Goal: Transaction & Acquisition: Purchase product/service

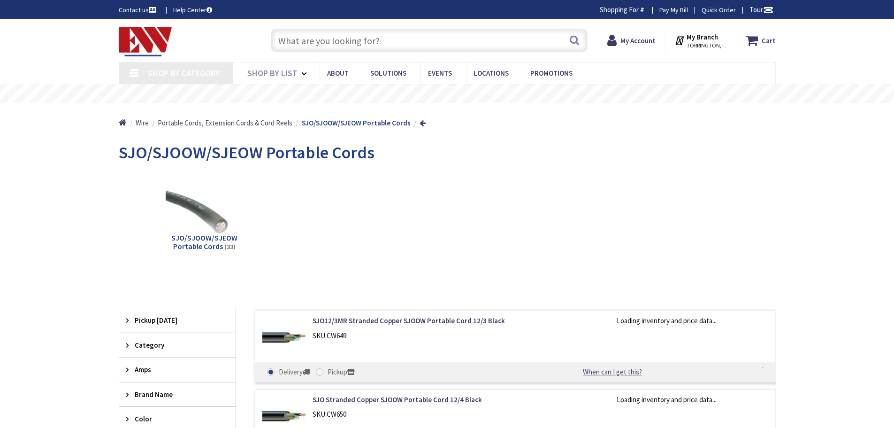
type input "[GEOGRAPHIC_DATA], [PERSON_NAME] 180 St. bet. [PERSON_NAME][GEOGRAPHIC_DATA] an…"
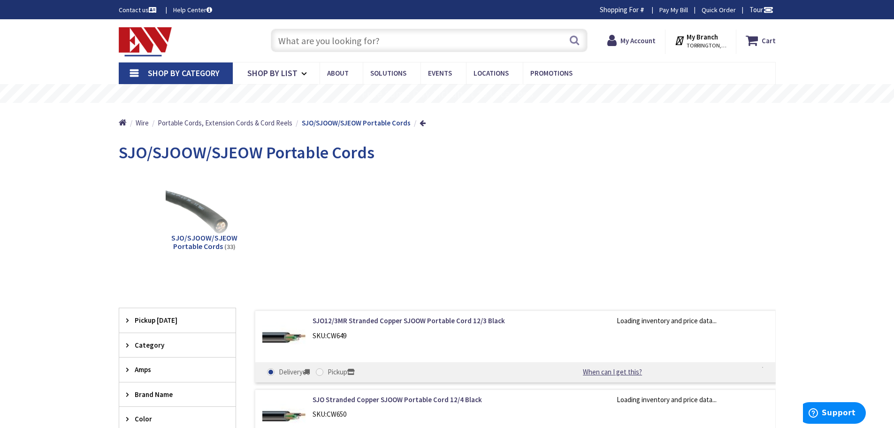
click at [439, 40] on input "text" at bounding box center [429, 40] width 317 height 23
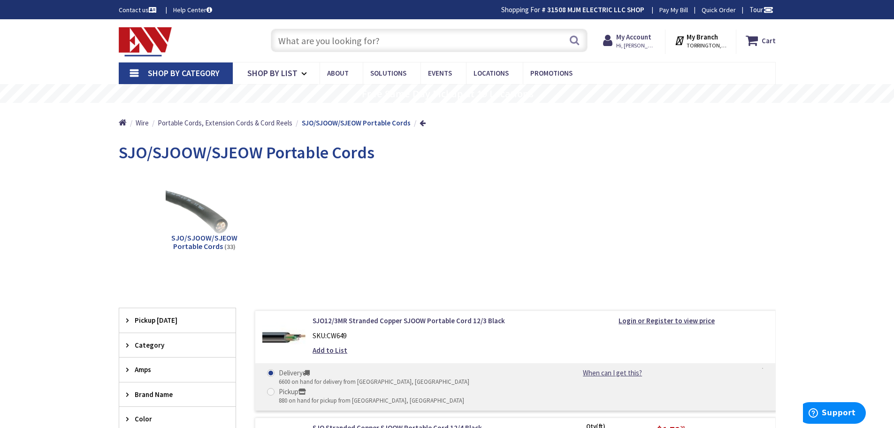
click at [128, 72] on link "Shop By Category" at bounding box center [176, 73] width 114 height 22
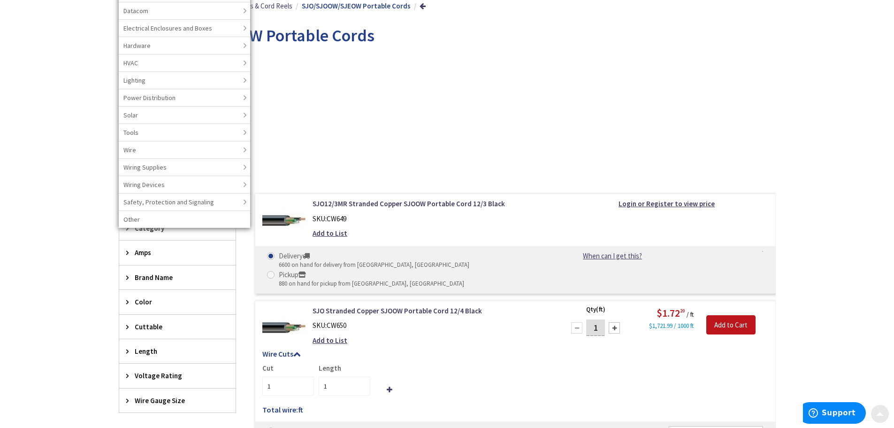
scroll to position [141, 0]
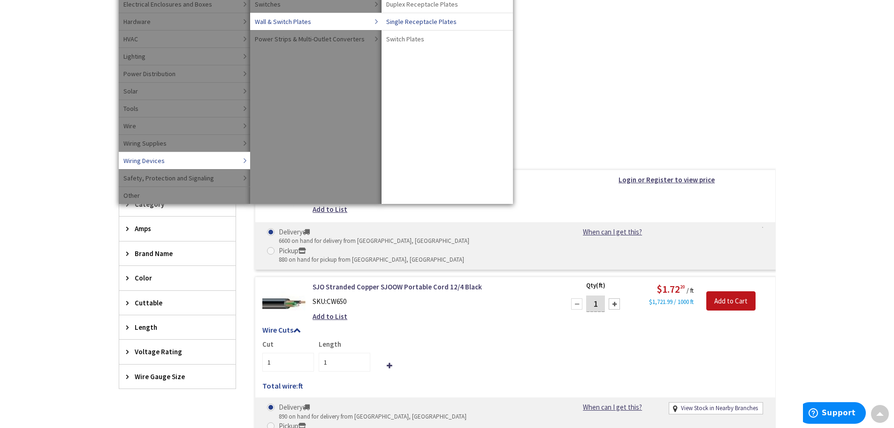
click at [412, 21] on span "Single Receptacle Plates" at bounding box center [421, 21] width 70 height 9
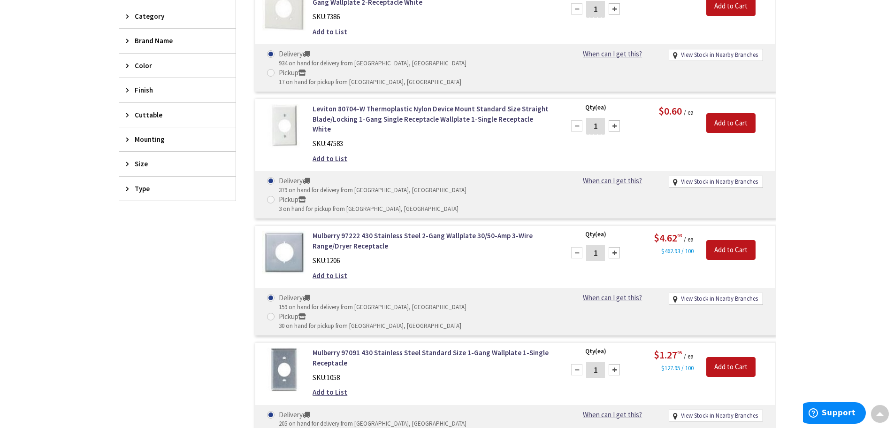
click at [613, 247] on div at bounding box center [614, 252] width 11 height 11
type input "2"
click at [734, 240] on input "Add to Cart" at bounding box center [730, 250] width 49 height 20
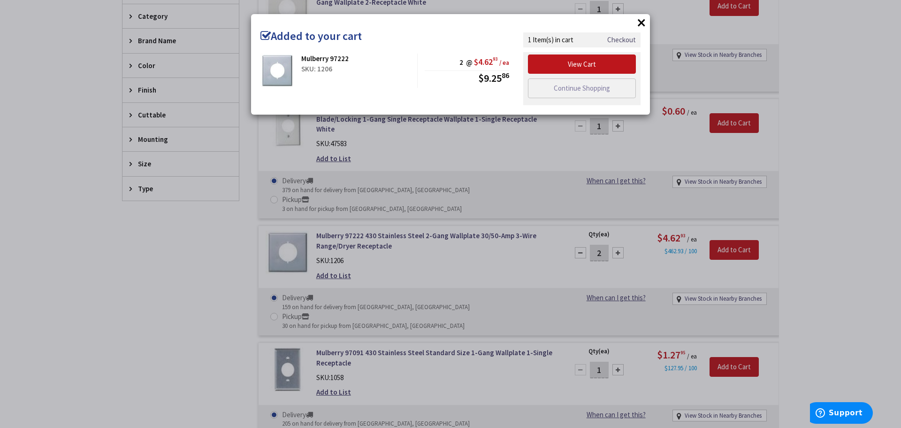
click at [621, 38] on link "Checkout" at bounding box center [621, 40] width 29 height 10
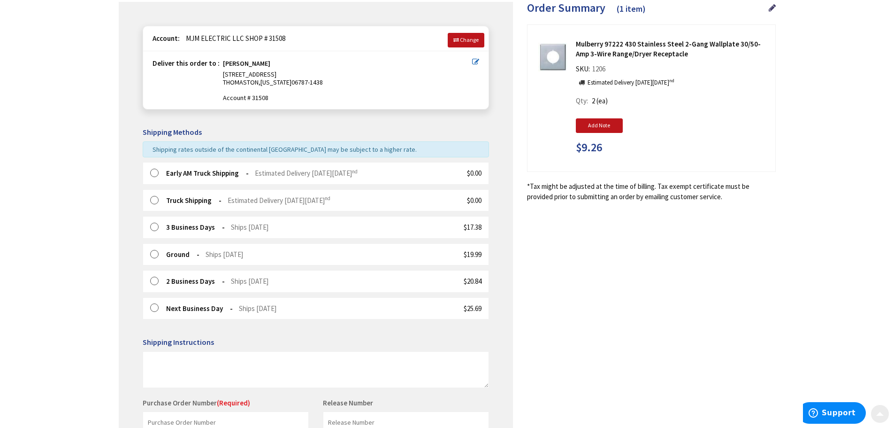
scroll to position [141, 0]
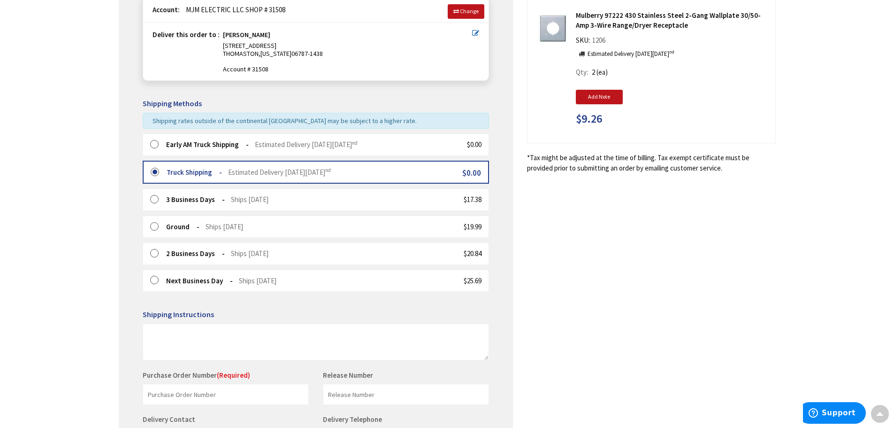
click at [155, 140] on label at bounding box center [157, 144] width 15 height 9
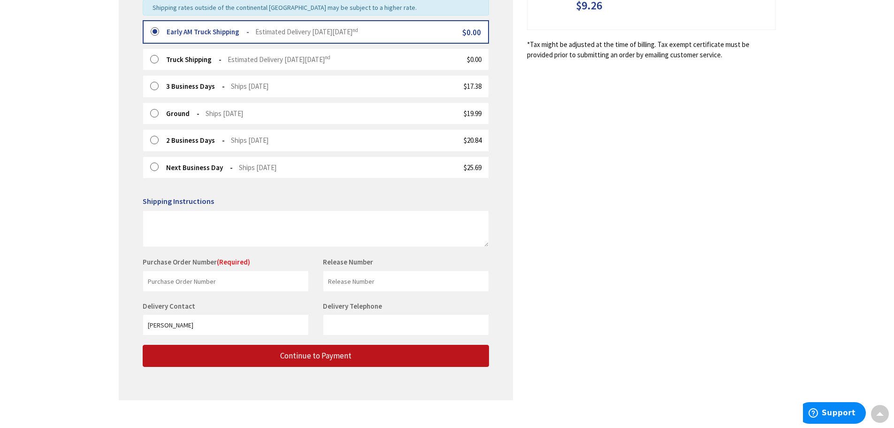
scroll to position [266, 0]
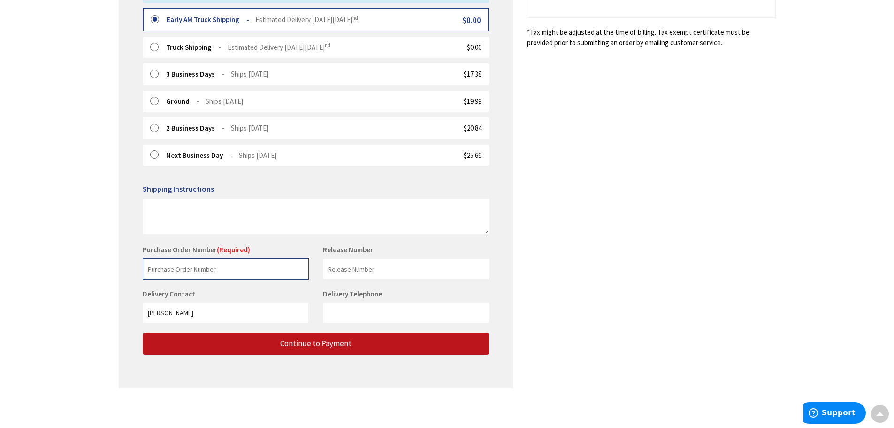
click at [280, 266] on input "text" at bounding box center [226, 268] width 166 height 21
type input "25-073 BRDGPRT HSPT"
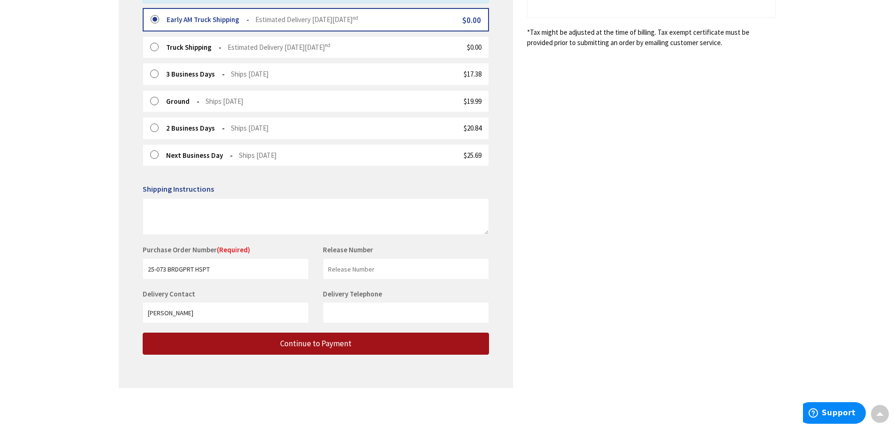
click at [329, 336] on button "Continue to Payment" at bounding box center [316, 343] width 346 height 22
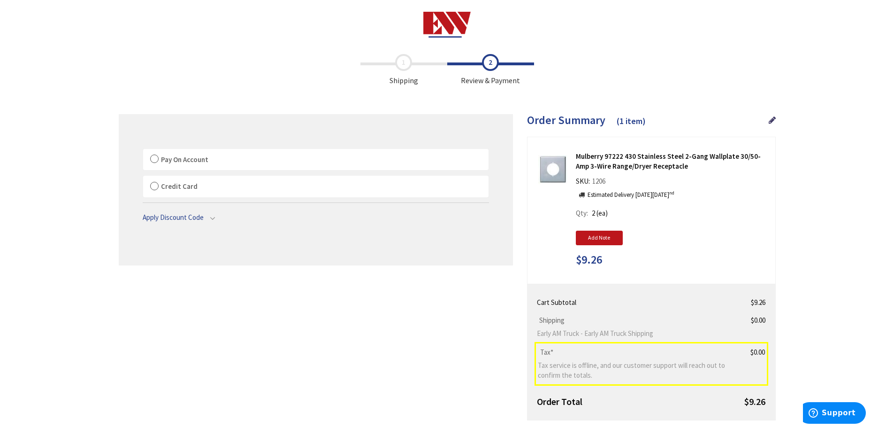
click at [155, 156] on label "Pay On Account" at bounding box center [315, 160] width 345 height 22
click at [143, 151] on input "Pay On Account" at bounding box center [143, 151] width 0 height 0
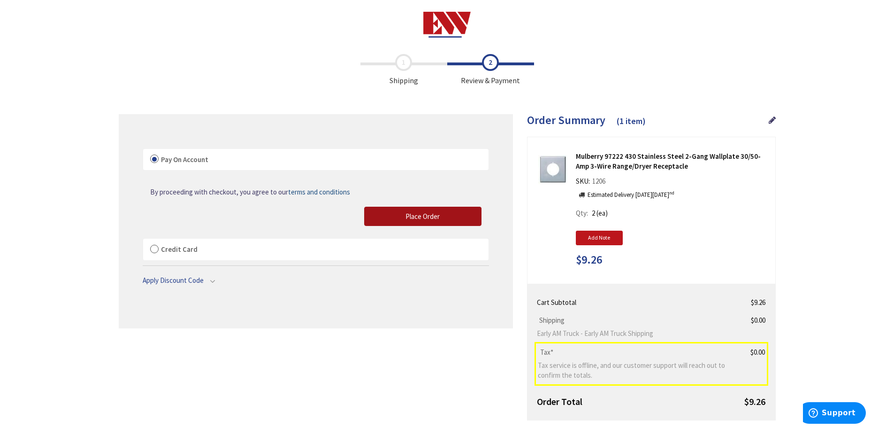
click at [438, 214] on span "Place Order" at bounding box center [422, 216] width 34 height 9
